Goal: Transaction & Acquisition: Purchase product/service

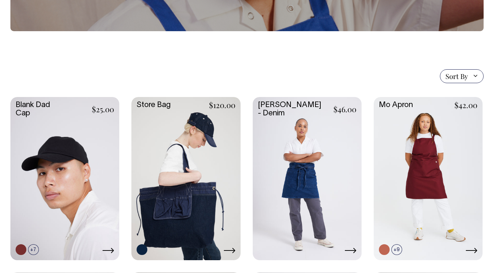
scroll to position [117, 0]
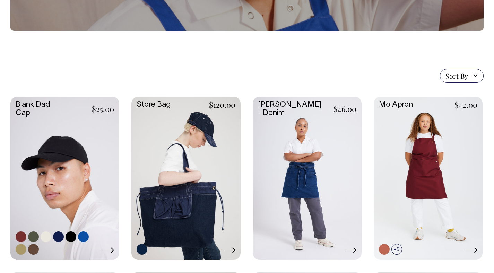
click at [45, 101] on link at bounding box center [64, 178] width 109 height 162
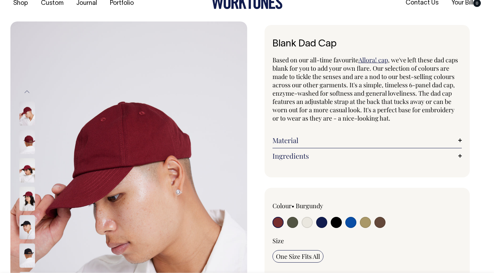
scroll to position [15, 0]
click at [306, 224] on input "radio" at bounding box center [307, 222] width 11 height 11
radio input "true"
select select "Natural"
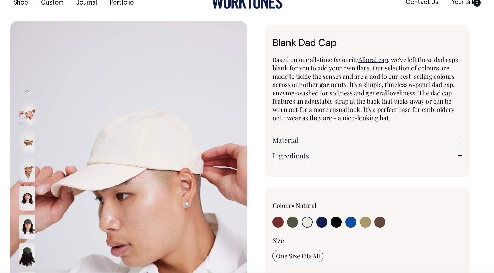
click at [366, 222] on input "radio" at bounding box center [365, 222] width 11 height 11
radio input "true"
select select "Washed Khaki"
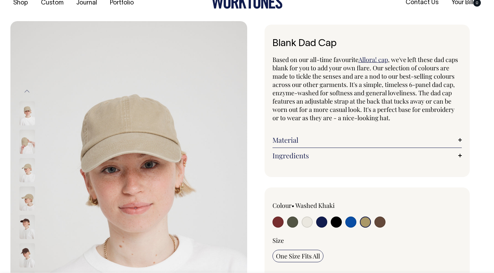
click at [378, 220] on input "radio" at bounding box center [380, 222] width 11 height 11
radio input "true"
select select "Espresso"
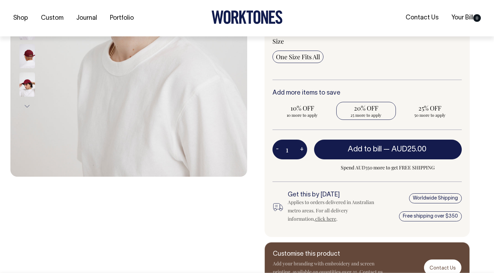
scroll to position [215, 0]
click at [372, 110] on span "20% OFF" at bounding box center [366, 108] width 53 height 8
click at [372, 110] on input "20% OFF 25 more to apply" at bounding box center [366, 111] width 60 height 18
radio input "true"
type input "25"
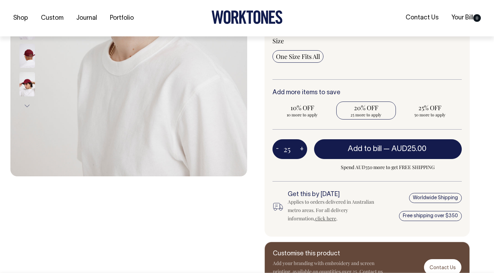
radio input "true"
select select
type input "25"
click at [301, 148] on button "+" at bounding box center [301, 150] width 11 height 14
type input "26"
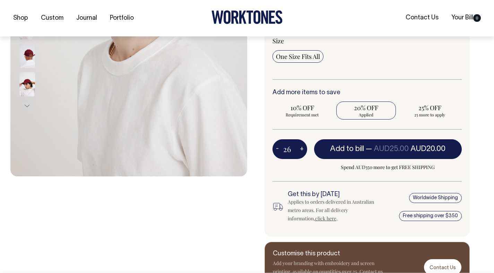
radio input "true"
type input "26"
click at [301, 148] on button "+" at bounding box center [301, 150] width 11 height 14
type input "27"
radio input "true"
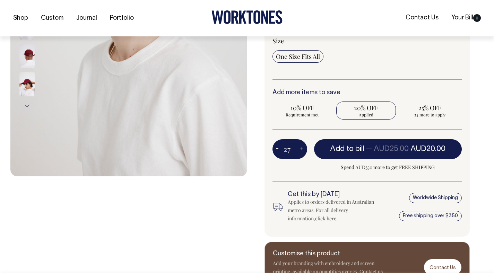
type input "27"
click at [300, 148] on button "+" at bounding box center [301, 150] width 11 height 14
type input "28"
radio input "true"
type input "28"
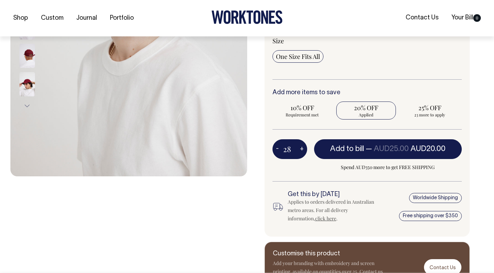
click at [300, 148] on button "+" at bounding box center [301, 150] width 11 height 14
type input "29"
radio input "true"
type input "29"
click at [300, 148] on button "+" at bounding box center [301, 150] width 11 height 14
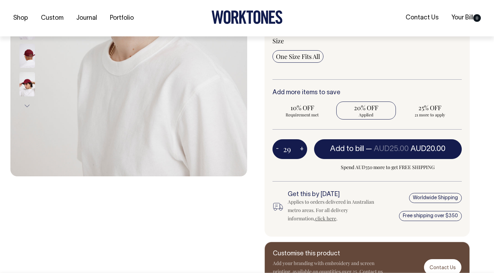
type input "30"
radio input "true"
type input "30"
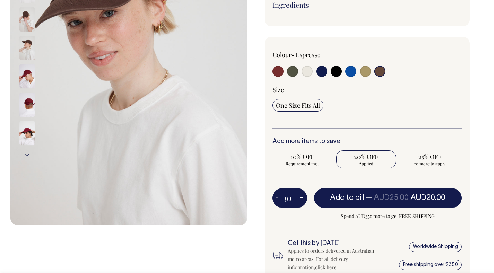
scroll to position [166, 0]
click at [349, 71] on input "radio" at bounding box center [350, 71] width 11 height 11
radio input "true"
select select "Worker Blue"
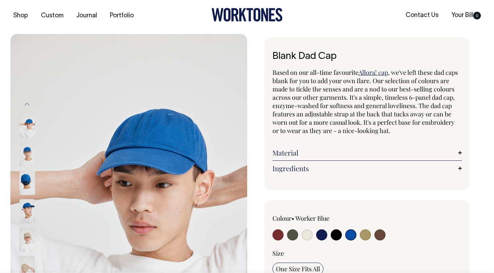
scroll to position [3, 0]
click at [306, 234] on input "radio" at bounding box center [307, 234] width 11 height 11
radio input "true"
select select "Natural"
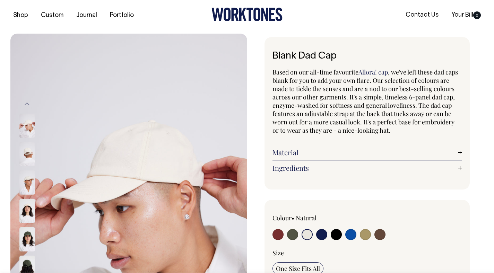
click at [289, 234] on input "radio" at bounding box center [292, 234] width 11 height 11
radio input "true"
select select "Olive"
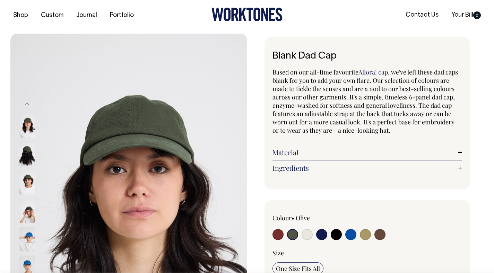
click at [277, 234] on input "radio" at bounding box center [278, 234] width 11 height 11
radio input "true"
select select "Burgundy"
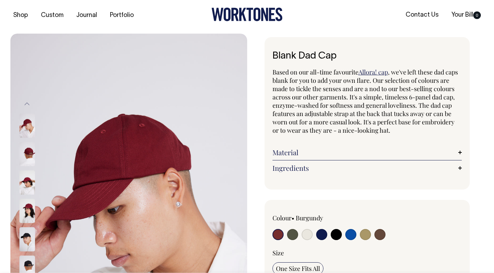
click at [373, 235] on div at bounding box center [405, 225] width 114 height 23
click at [376, 235] on input "radio" at bounding box center [380, 234] width 11 height 11
radio input "true"
select select "Espresso"
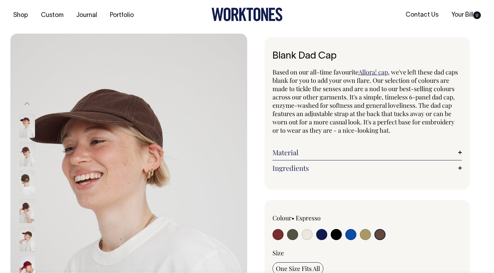
click at [365, 235] on input "radio" at bounding box center [365, 234] width 11 height 11
radio input "true"
select select "Washed Khaki"
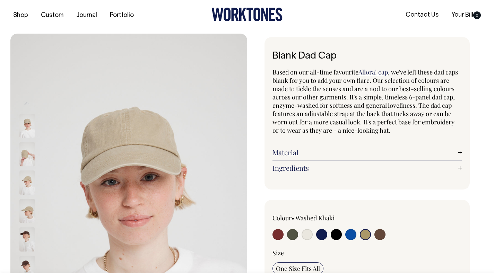
click at [353, 234] on input "radio" at bounding box center [350, 234] width 11 height 11
radio input "true"
select select "Worker Blue"
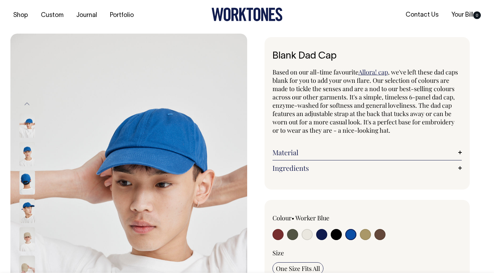
click at [337, 235] on input "radio" at bounding box center [336, 234] width 11 height 11
radio input "true"
select select "Black"
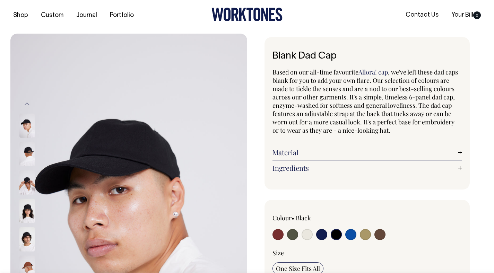
click at [319, 236] on input "radio" at bounding box center [321, 234] width 11 height 11
radio input "true"
select select "Dark Navy"
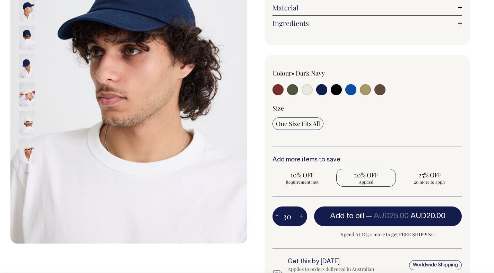
click at [380, 86] on input "radio" at bounding box center [380, 89] width 11 height 11
radio input "true"
select select "Espresso"
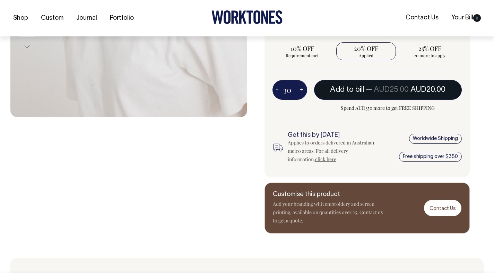
scroll to position [275, 0]
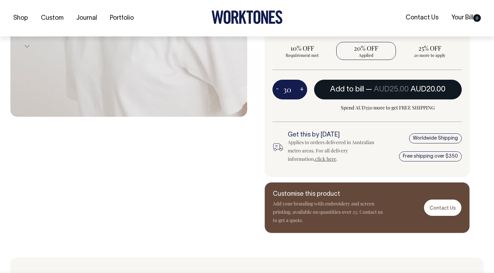
click at [351, 86] on span "Add to bill" at bounding box center [347, 89] width 34 height 7
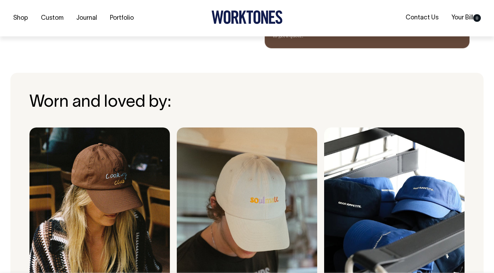
type input "1"
radio input "false"
type input "1"
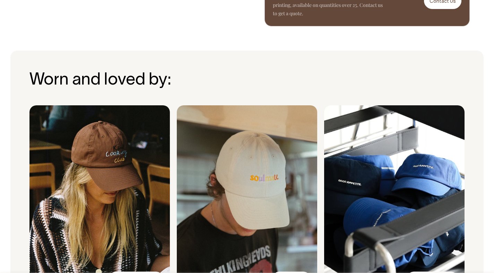
radio input "true"
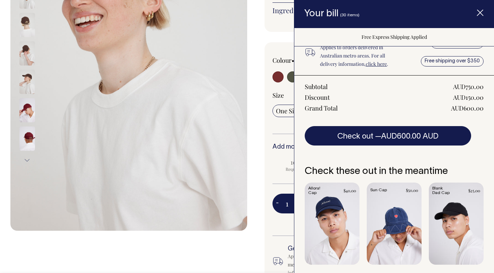
scroll to position [161, 0]
click at [474, 9] on span "Item added to your cart" at bounding box center [480, 13] width 28 height 29
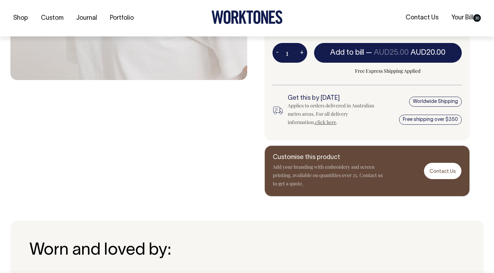
scroll to position [312, 0]
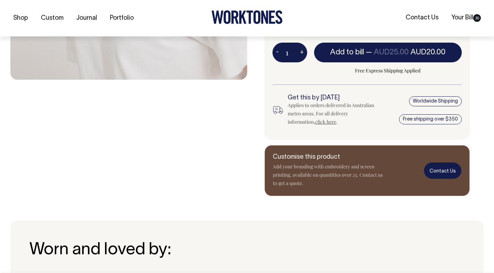
click at [449, 170] on link "Contact Us" at bounding box center [442, 171] width 37 height 16
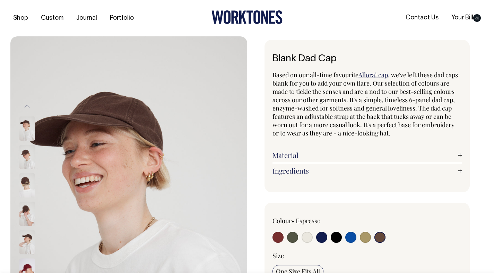
scroll to position [0, 0]
click at [420, 15] on link "Contact Us" at bounding box center [422, 17] width 38 height 11
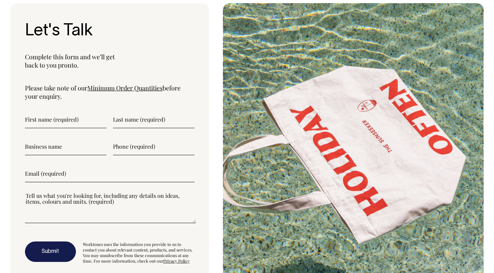
scroll to position [2283, 0]
click at [146, 92] on link "Minimum Order Quantities" at bounding box center [124, 88] width 75 height 8
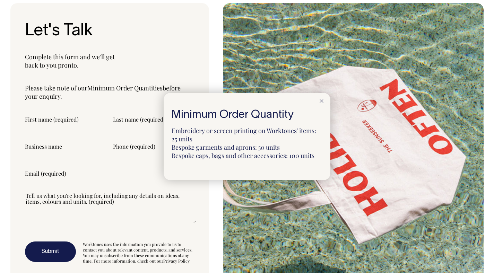
click at [147, 73] on div at bounding box center [247, 136] width 494 height 273
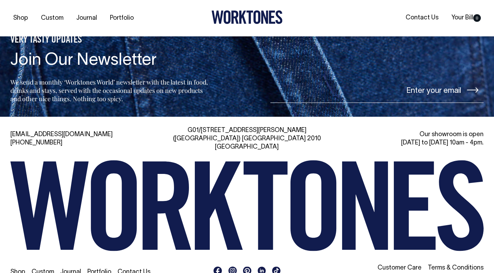
scroll to position [1523, 0]
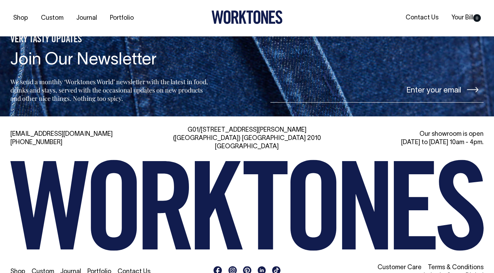
click at [127, 269] on link "Contact Us" at bounding box center [134, 272] width 33 height 6
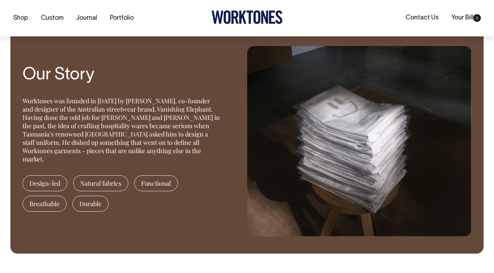
scroll to position [565, 0]
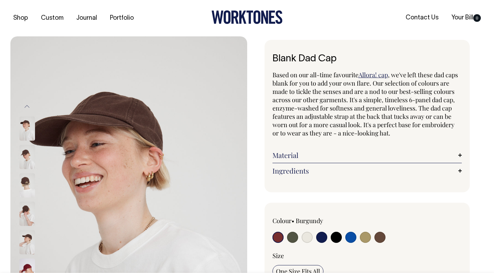
radio input "true"
select select "Espresso"
